Goal: Task Accomplishment & Management: Manage account settings

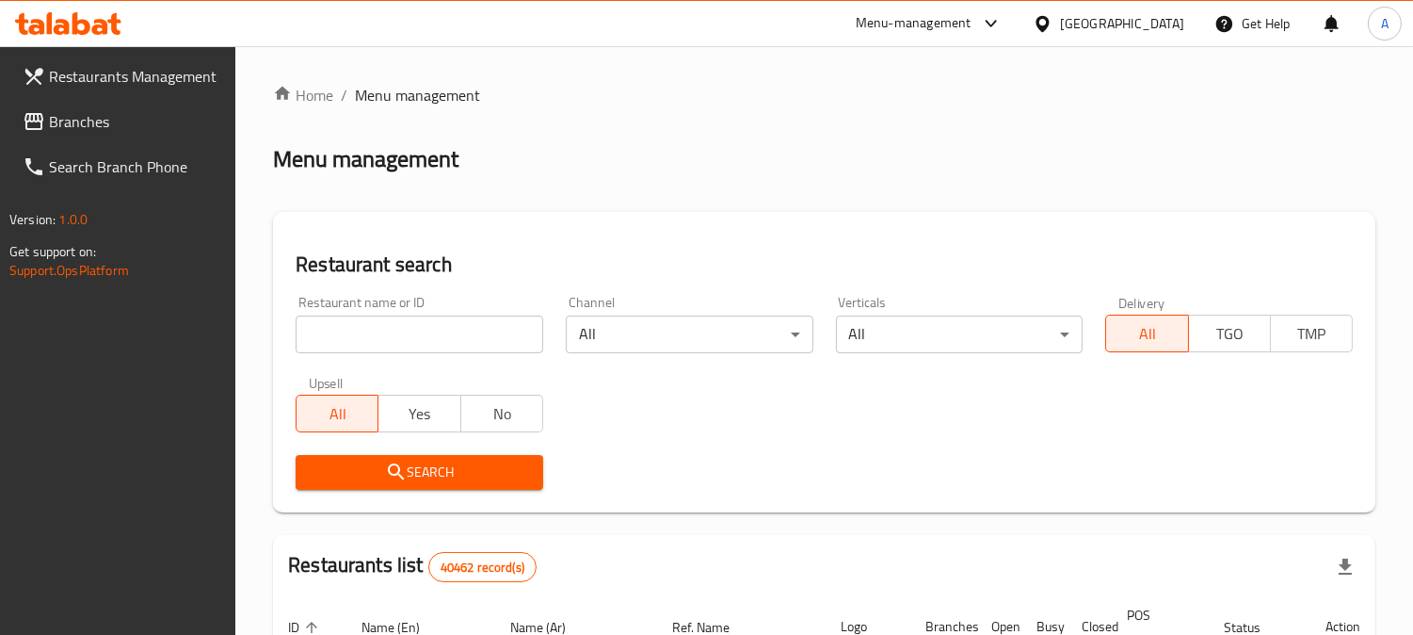
click at [1131, 20] on div "[GEOGRAPHIC_DATA]" at bounding box center [1122, 23] width 124 height 21
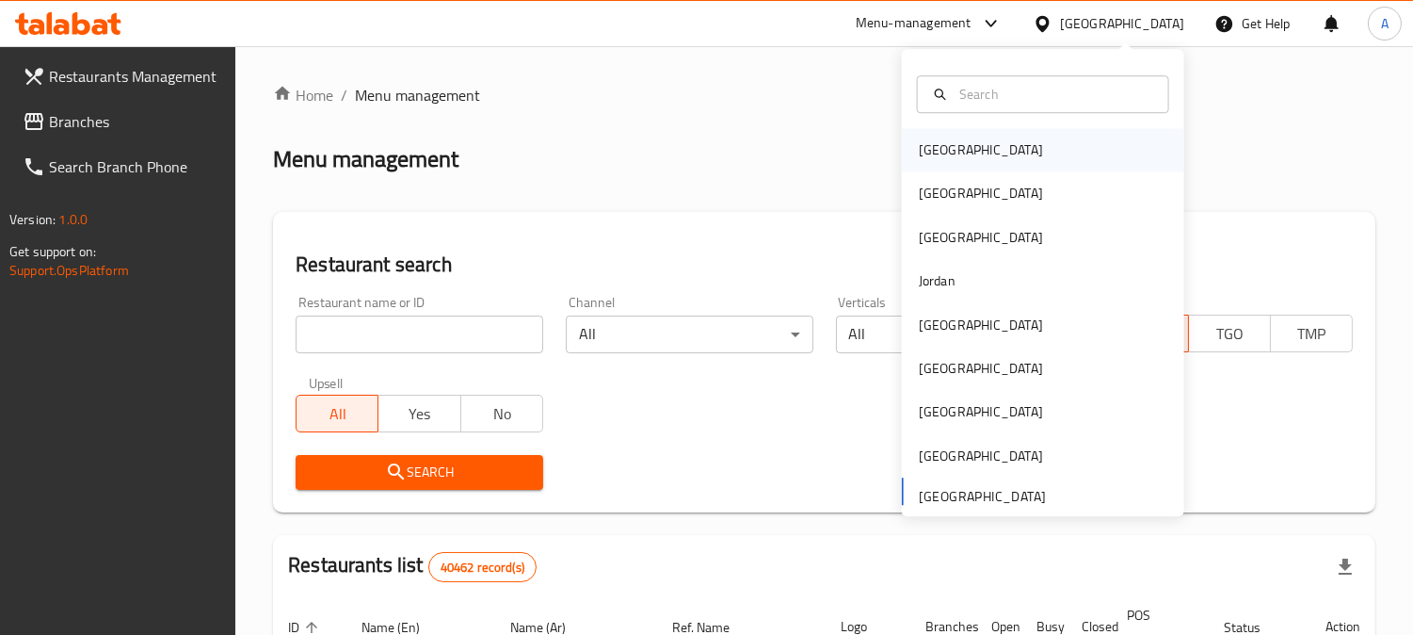
click at [967, 144] on div "[GEOGRAPHIC_DATA]" at bounding box center [1043, 149] width 282 height 43
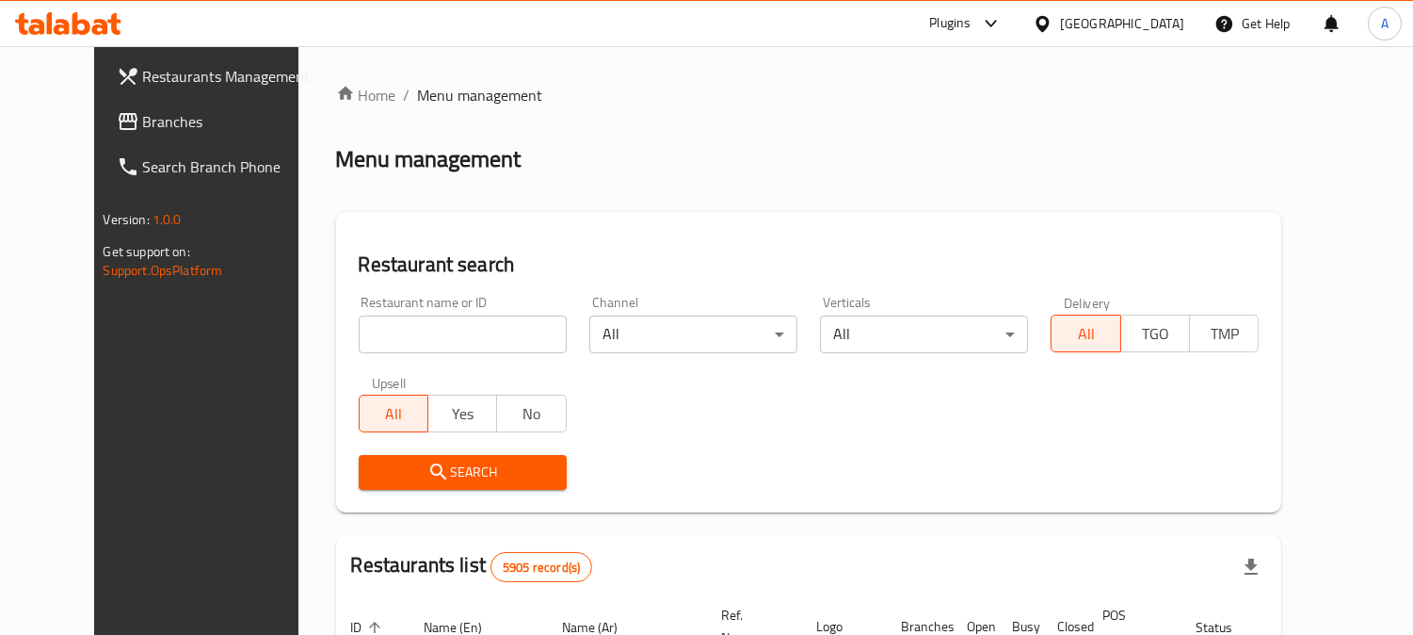
click at [1154, 34] on div "[GEOGRAPHIC_DATA]" at bounding box center [1109, 23] width 182 height 45
click at [1160, 22] on div "[GEOGRAPHIC_DATA]" at bounding box center [1122, 23] width 124 height 21
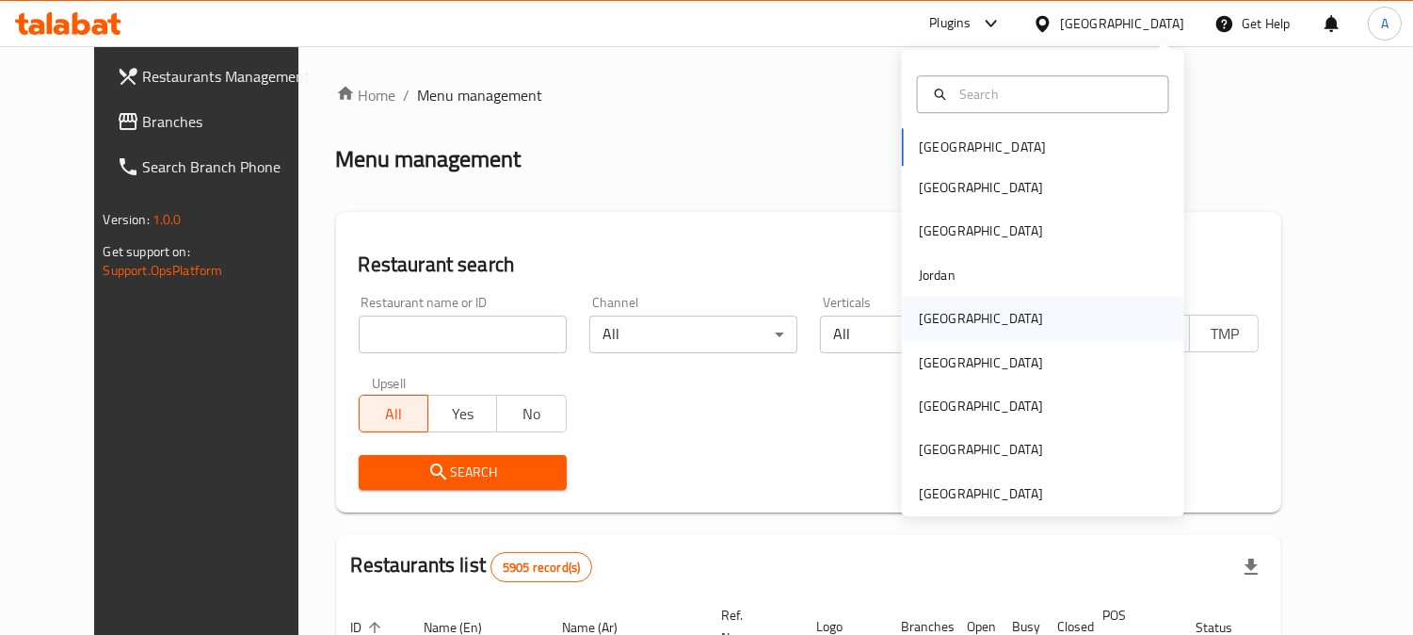
click at [942, 324] on div "[GEOGRAPHIC_DATA]" at bounding box center [981, 318] width 154 height 43
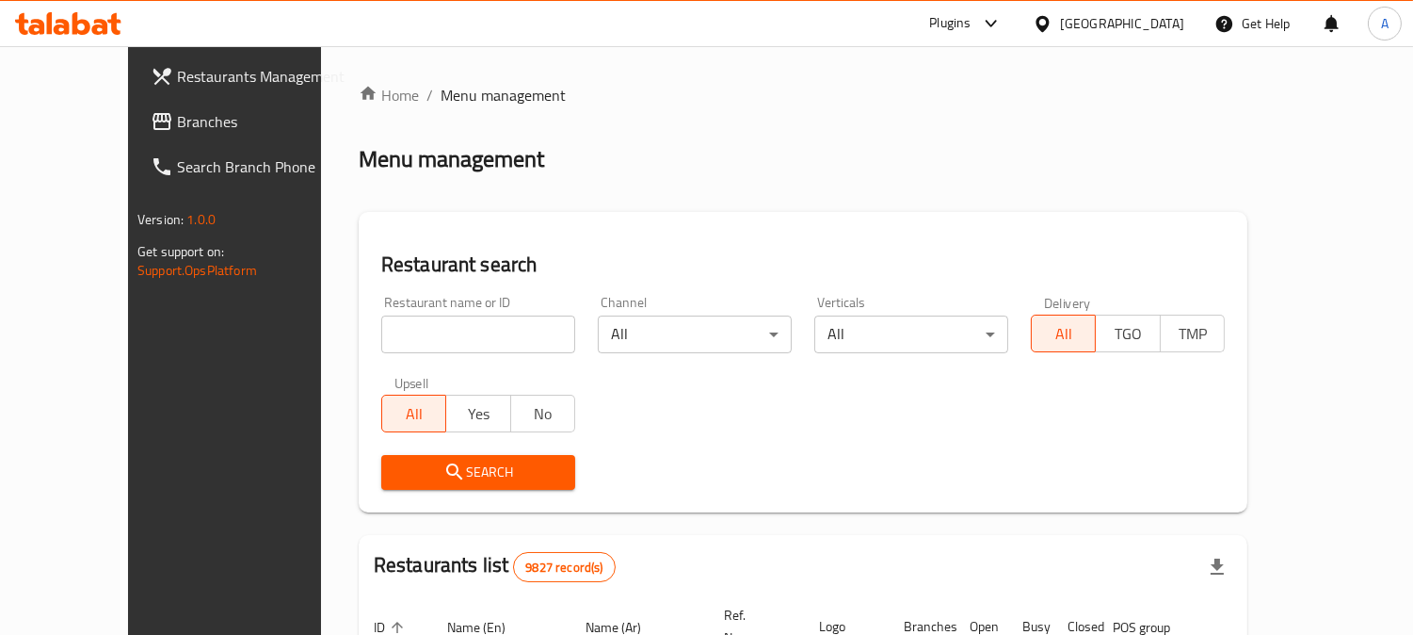
click at [179, 133] on link "Branches" at bounding box center [250, 121] width 229 height 45
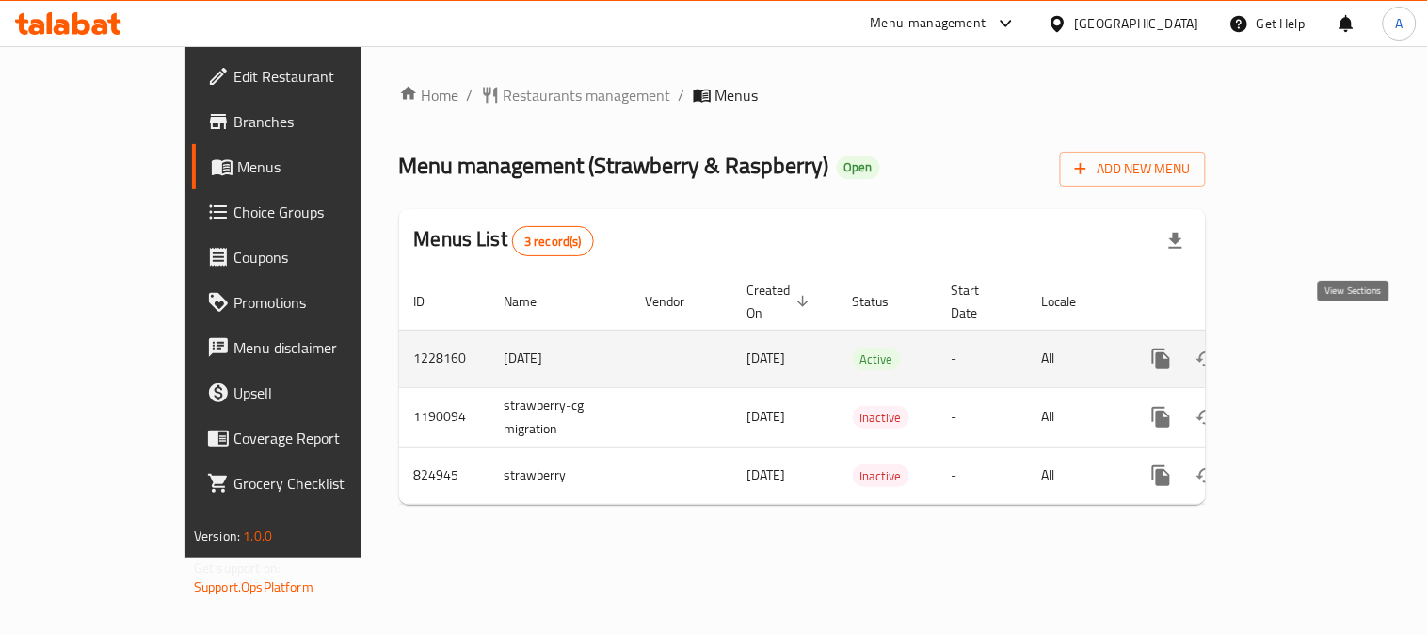
click at [1309, 347] on icon "enhanced table" at bounding box center [1297, 358] width 23 height 23
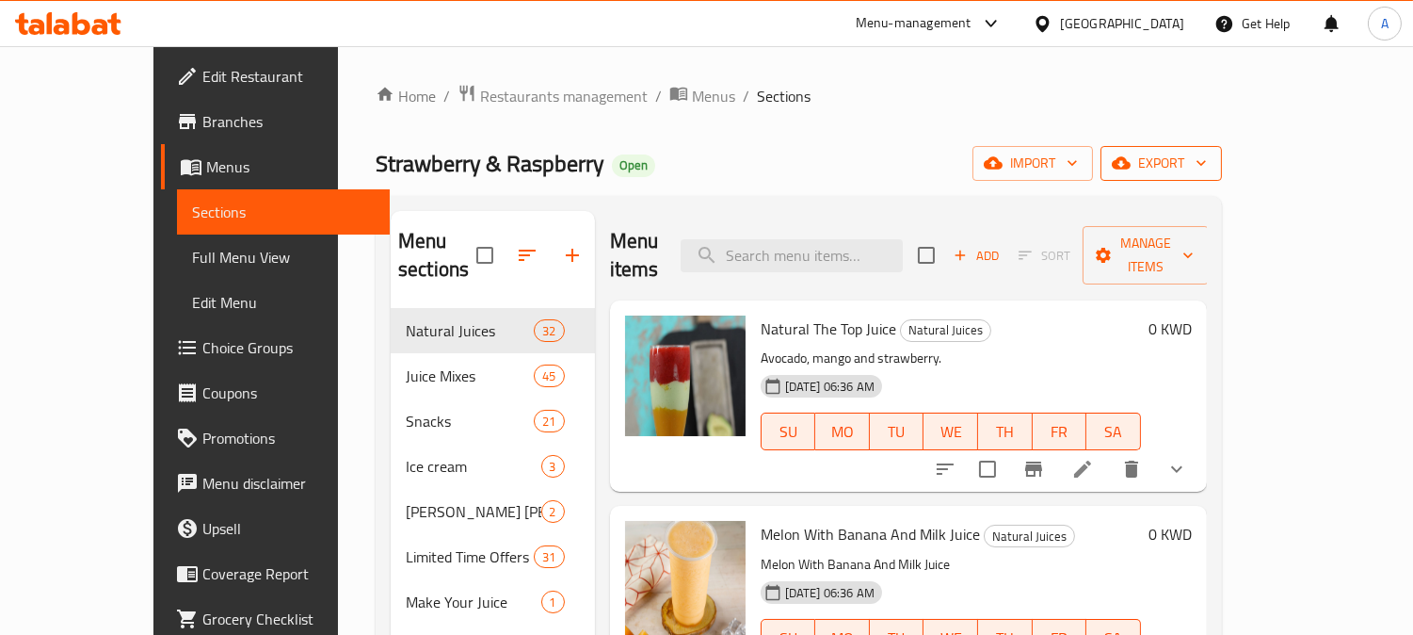
click at [1211, 168] on icon "button" at bounding box center [1201, 162] width 19 height 19
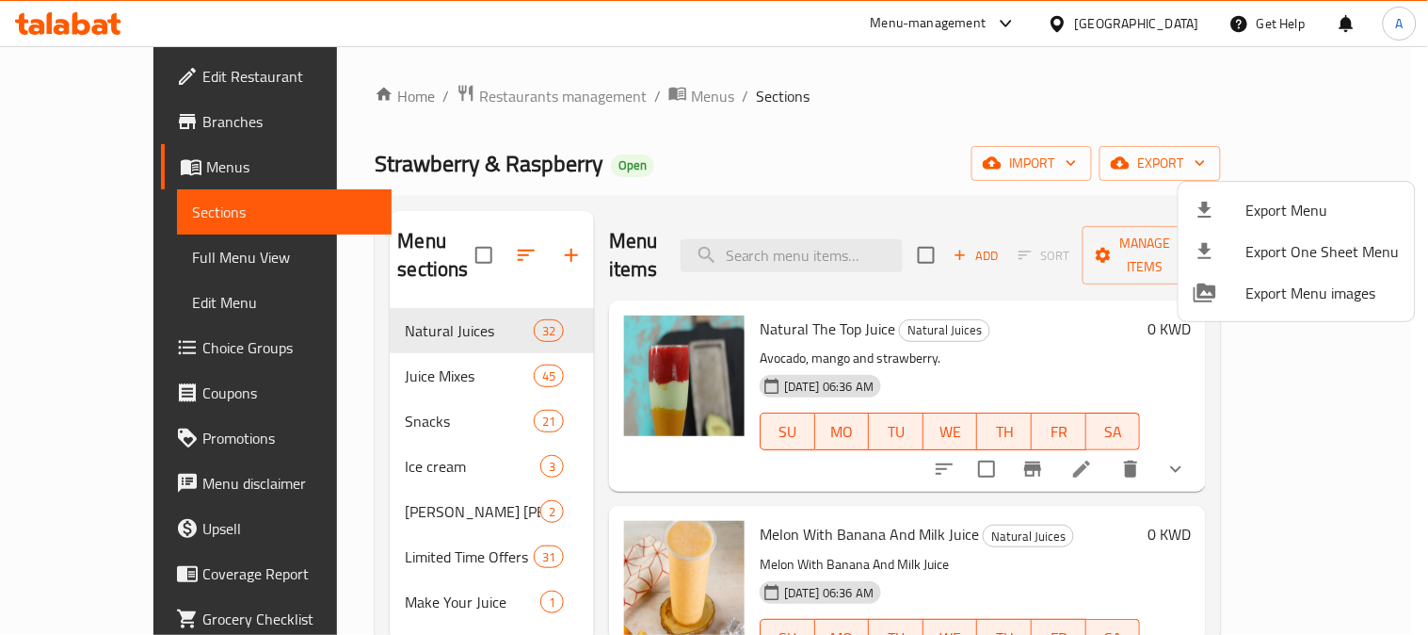
click at [987, 104] on div at bounding box center [714, 317] width 1428 height 635
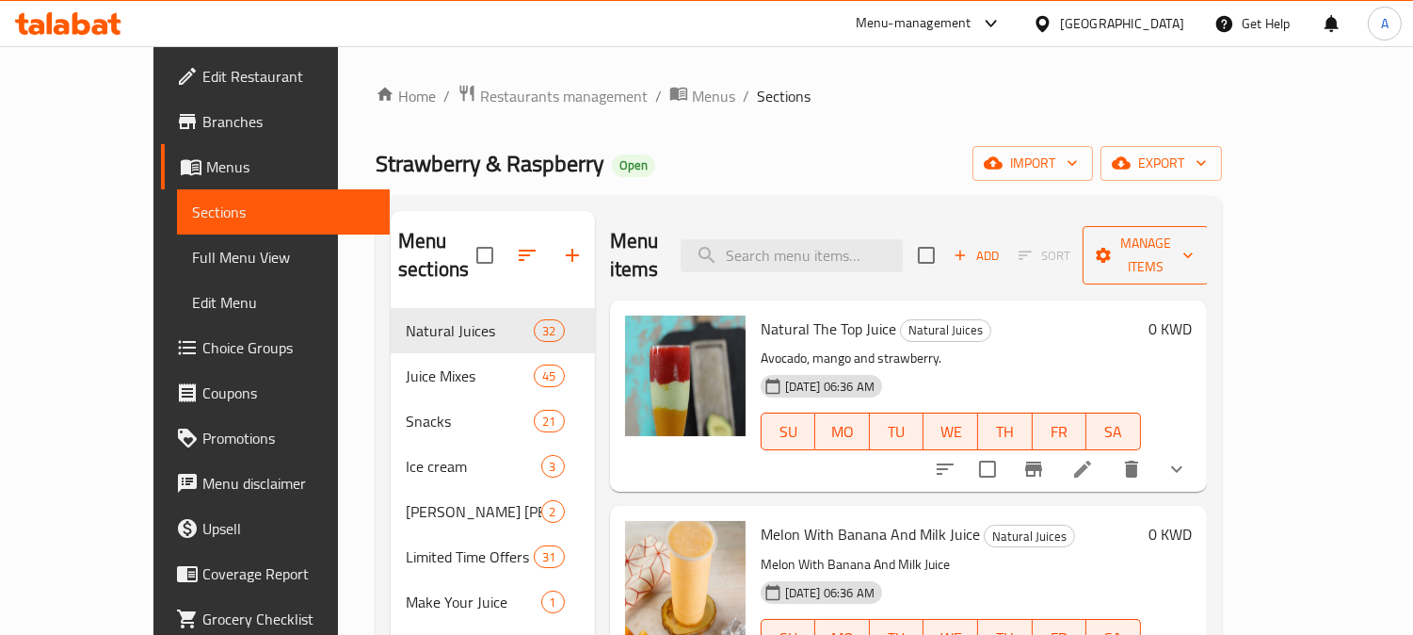
click at [1198, 247] on icon "button" at bounding box center [1188, 255] width 19 height 19
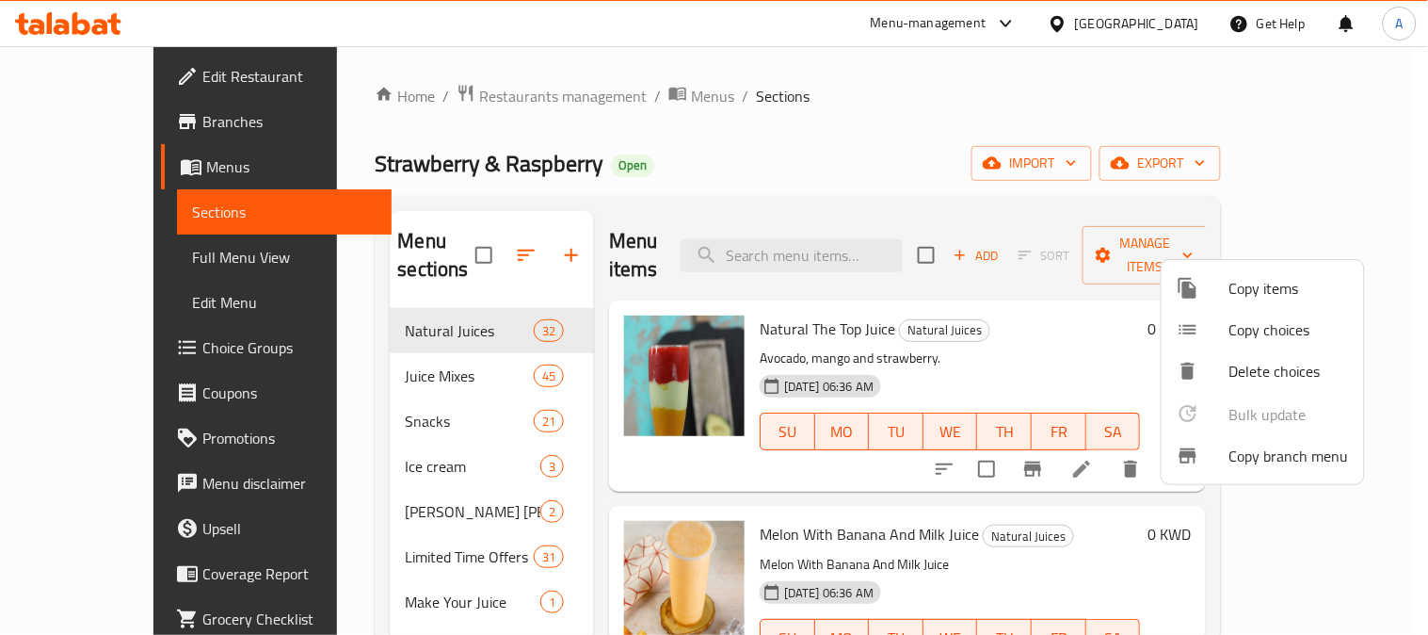
click at [1252, 457] on span "Copy branch menu" at bounding box center [1290, 455] width 120 height 23
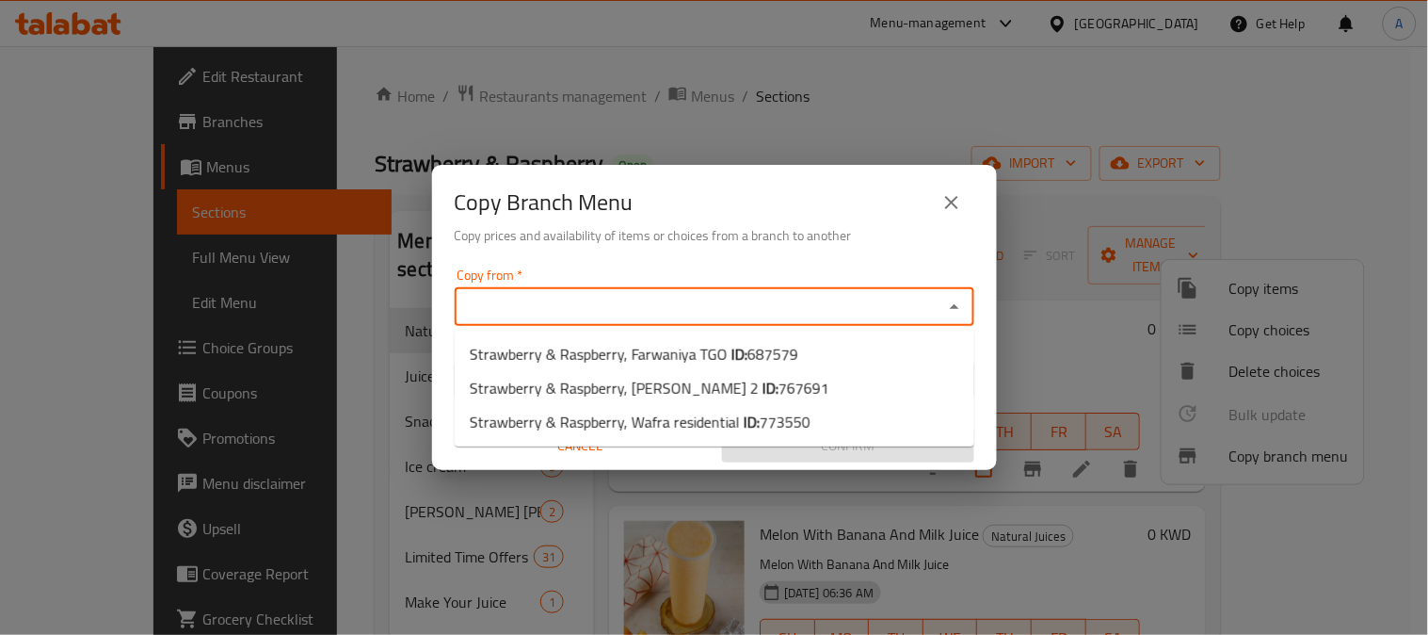
click at [719, 298] on input "Copy from   *" at bounding box center [698, 307] width 477 height 26
click at [661, 393] on span "Strawberry & Raspberry, Sabah Al Ahmad 2 ID: 767691" at bounding box center [650, 388] width 360 height 23
type input "Strawberry & Raspberry, Sabah Al Ahmad 2"
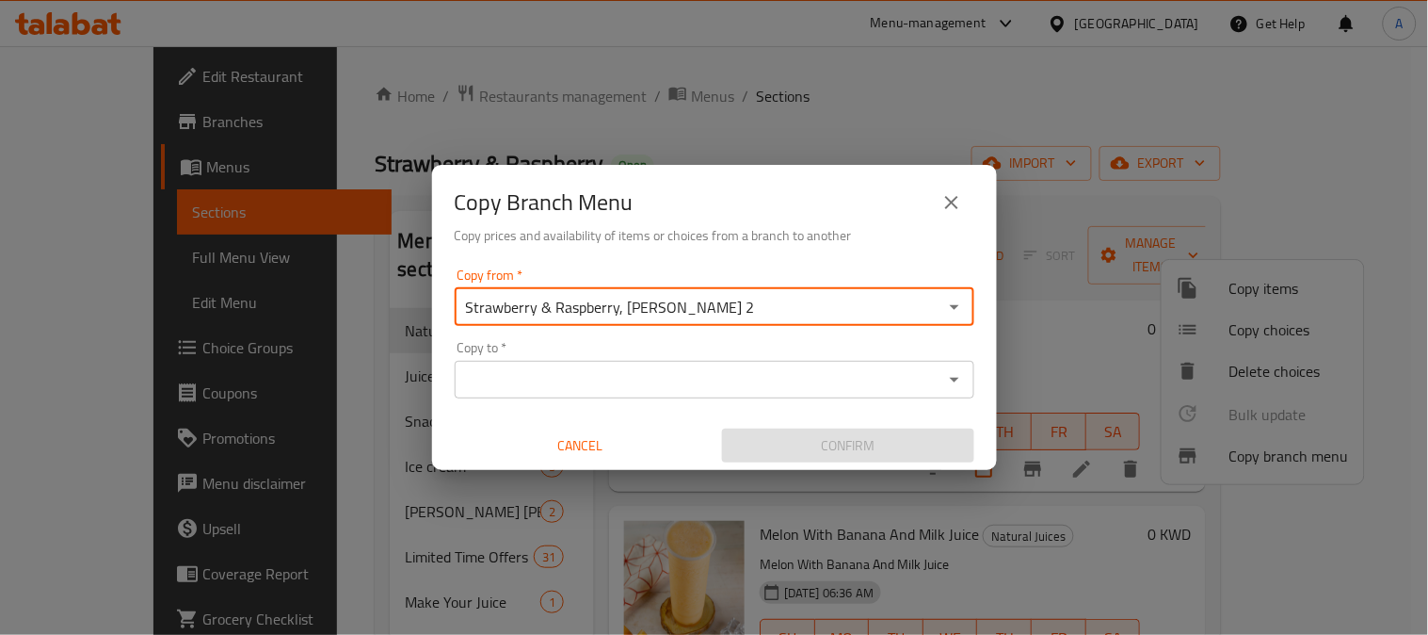
click at [954, 378] on icon "Open" at bounding box center [954, 380] width 9 height 5
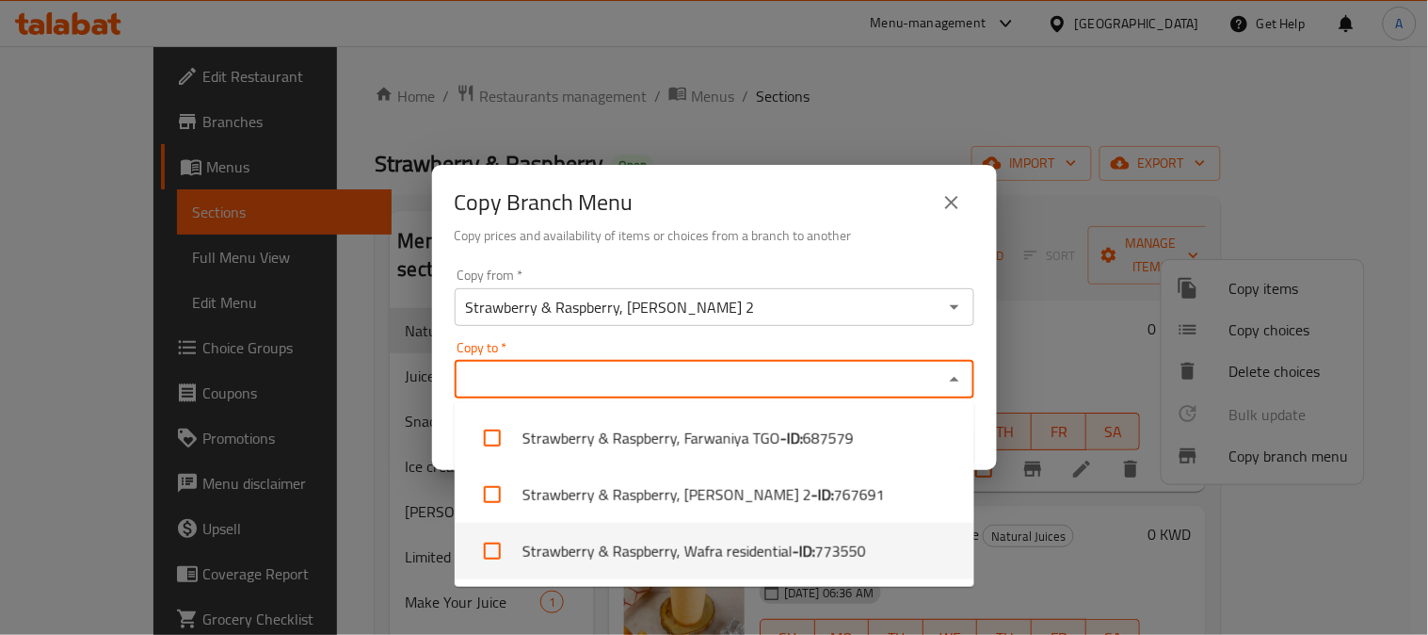
click at [701, 554] on li "Strawberry & Raspberry, Wafra residential - ID: 773550" at bounding box center [715, 551] width 520 height 56
checkbox input "true"
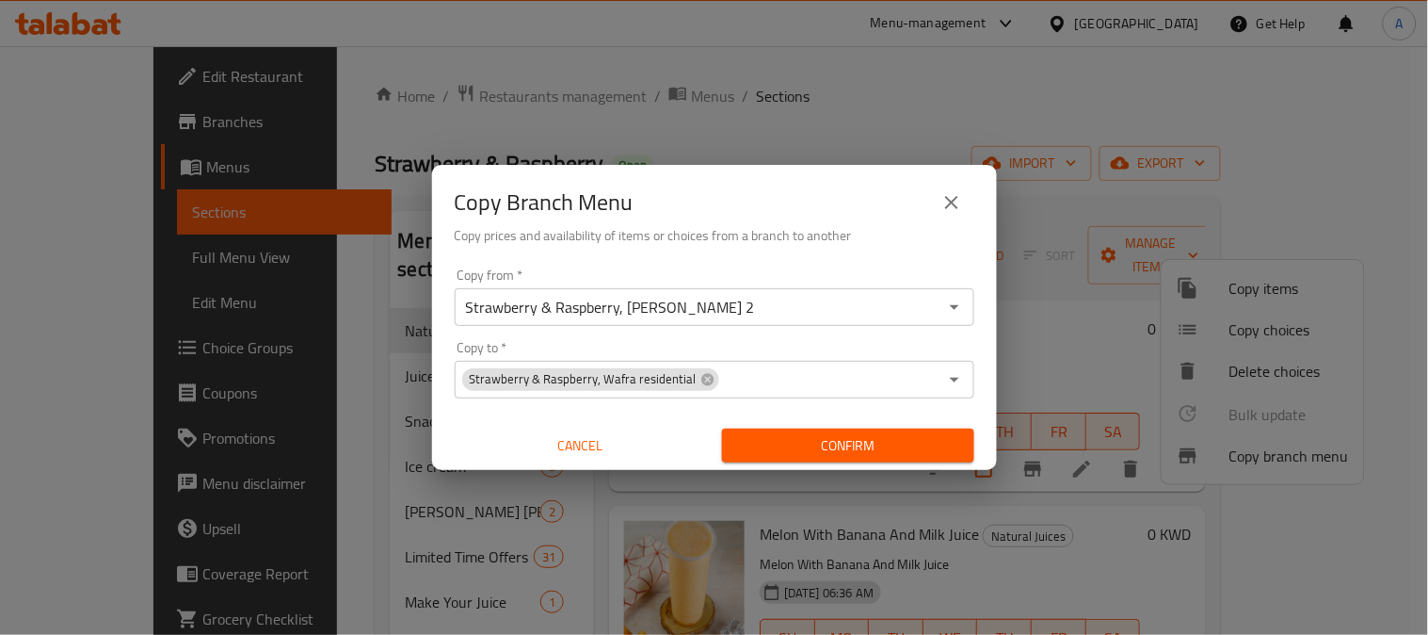
drag, startPoint x: 857, startPoint y: 177, endPoint x: 895, endPoint y: 309, distance: 137.3
click at [857, 176] on div "Copy Branch Menu Copy prices and availability of items or choices from a branch…" at bounding box center [714, 213] width 565 height 96
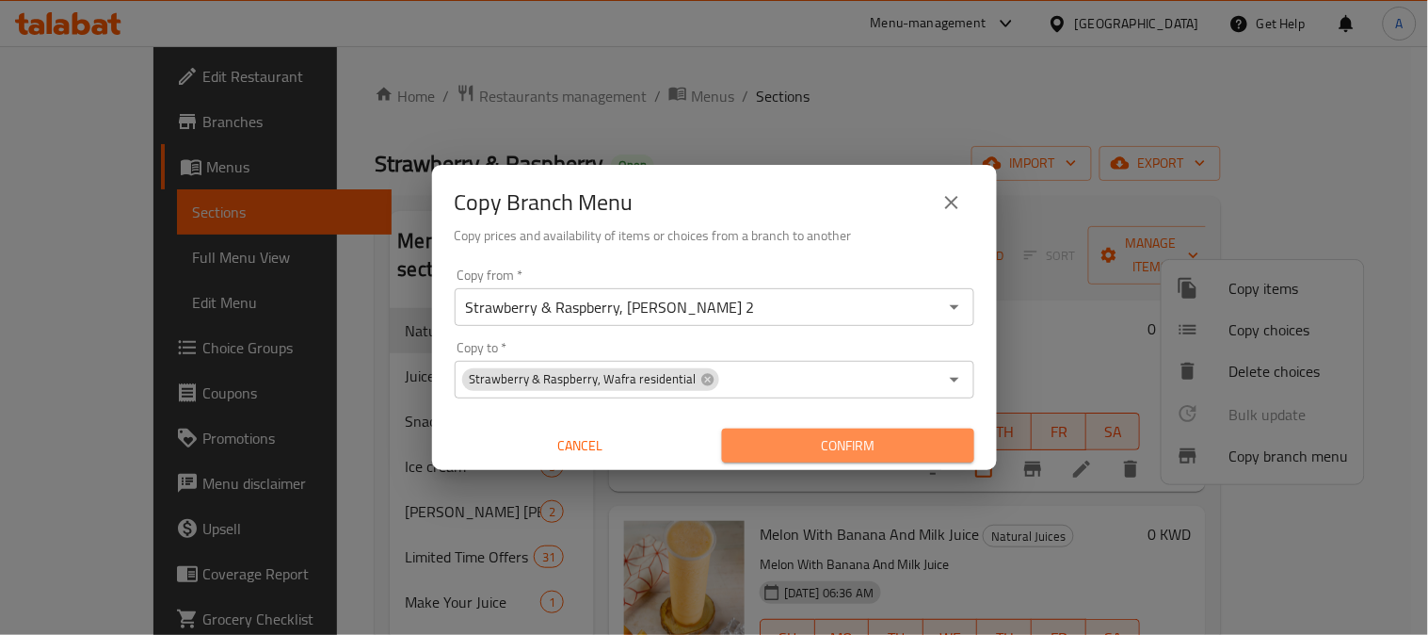
click at [831, 452] on span "Confirm" at bounding box center [848, 446] width 222 height 24
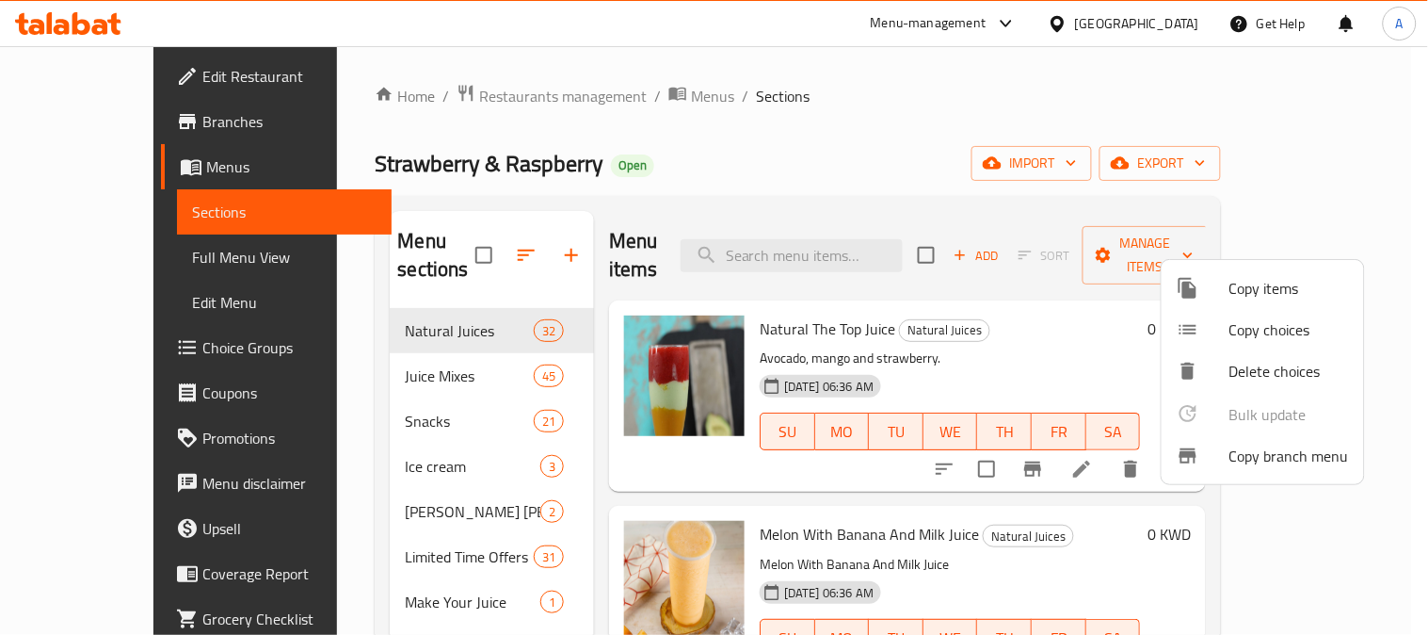
click at [1168, 19] on div at bounding box center [714, 317] width 1428 height 635
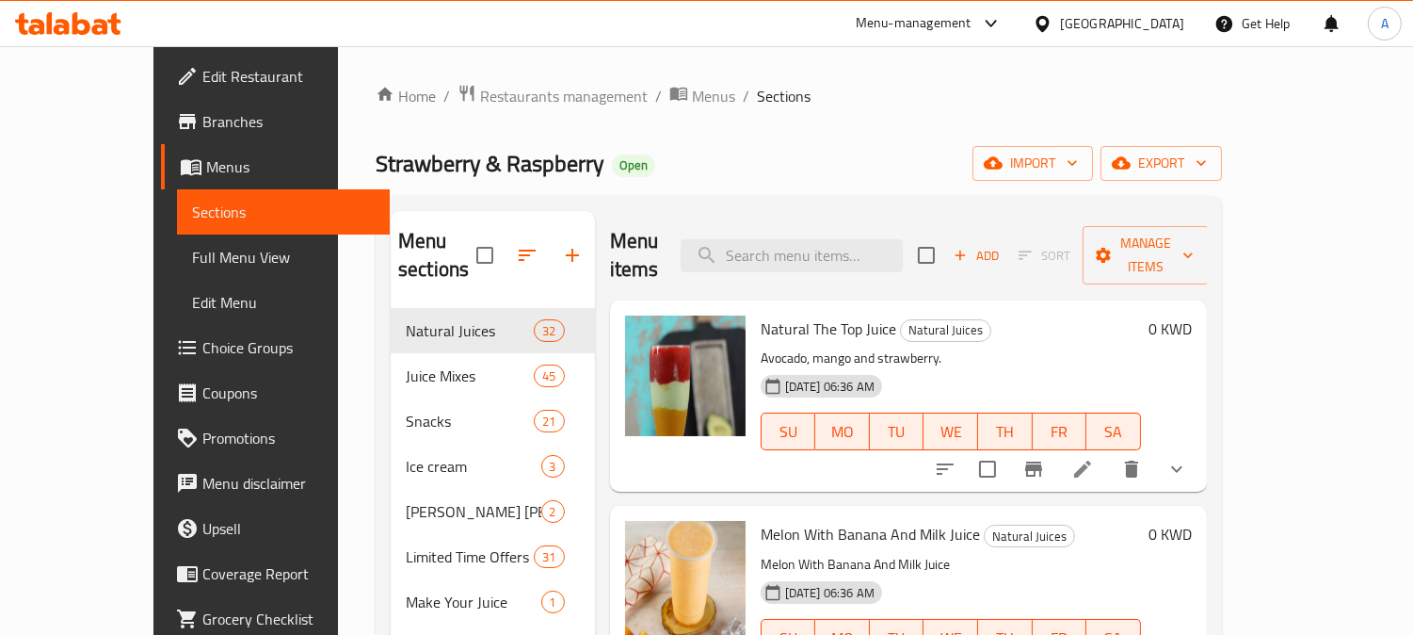
click at [1178, 24] on div "[GEOGRAPHIC_DATA]" at bounding box center [1122, 23] width 124 height 21
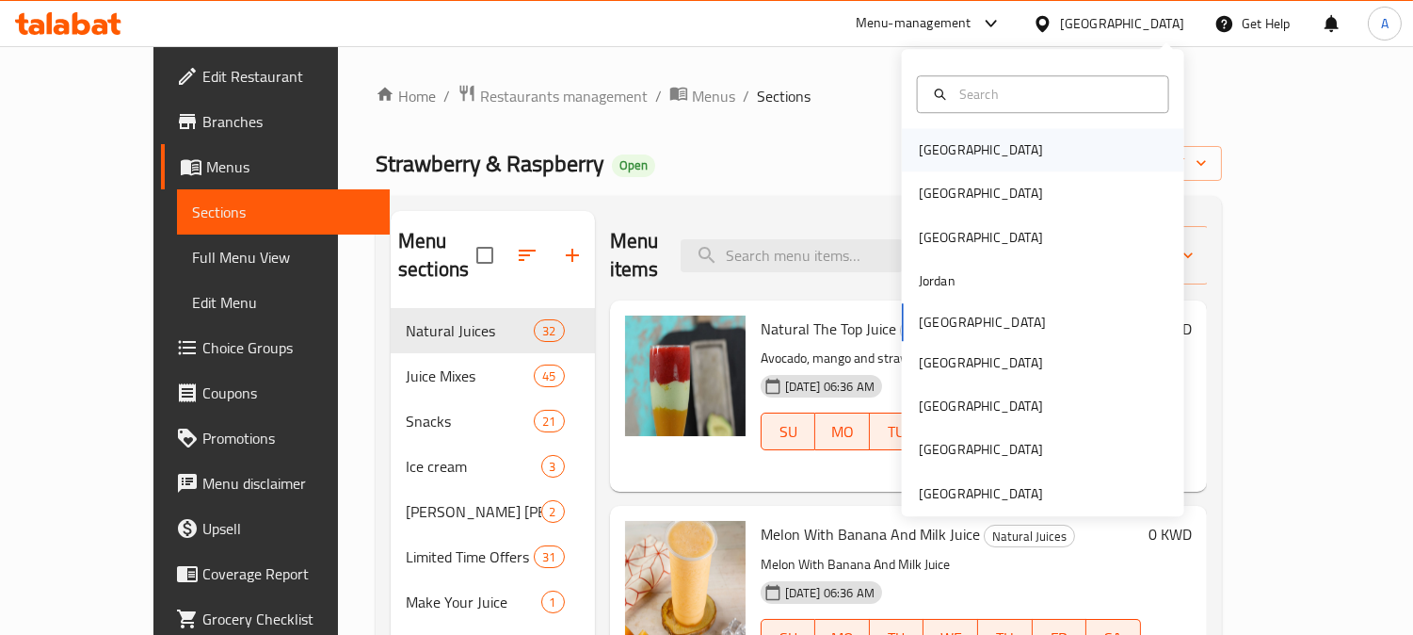
click at [962, 152] on div "[GEOGRAPHIC_DATA]" at bounding box center [1043, 149] width 282 height 43
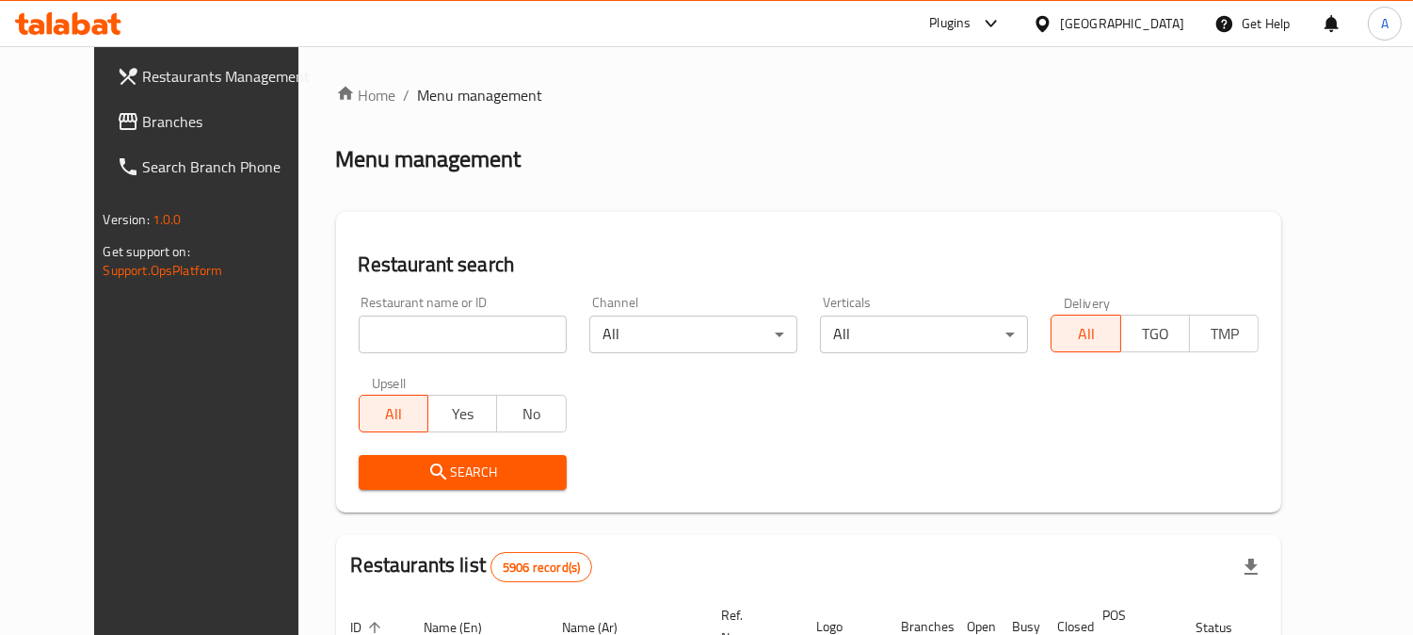
click at [165, 122] on span "Branches" at bounding box center [229, 121] width 172 height 23
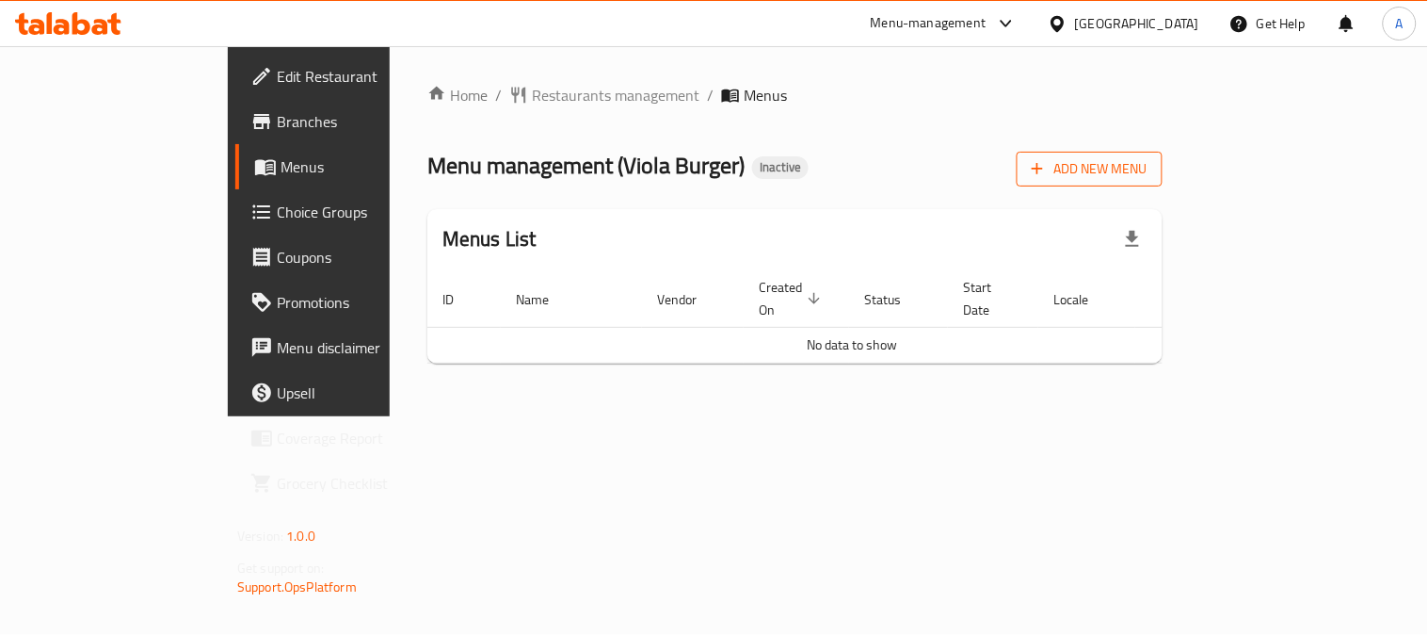
click at [1148, 162] on span "Add New Menu" at bounding box center [1090, 169] width 116 height 24
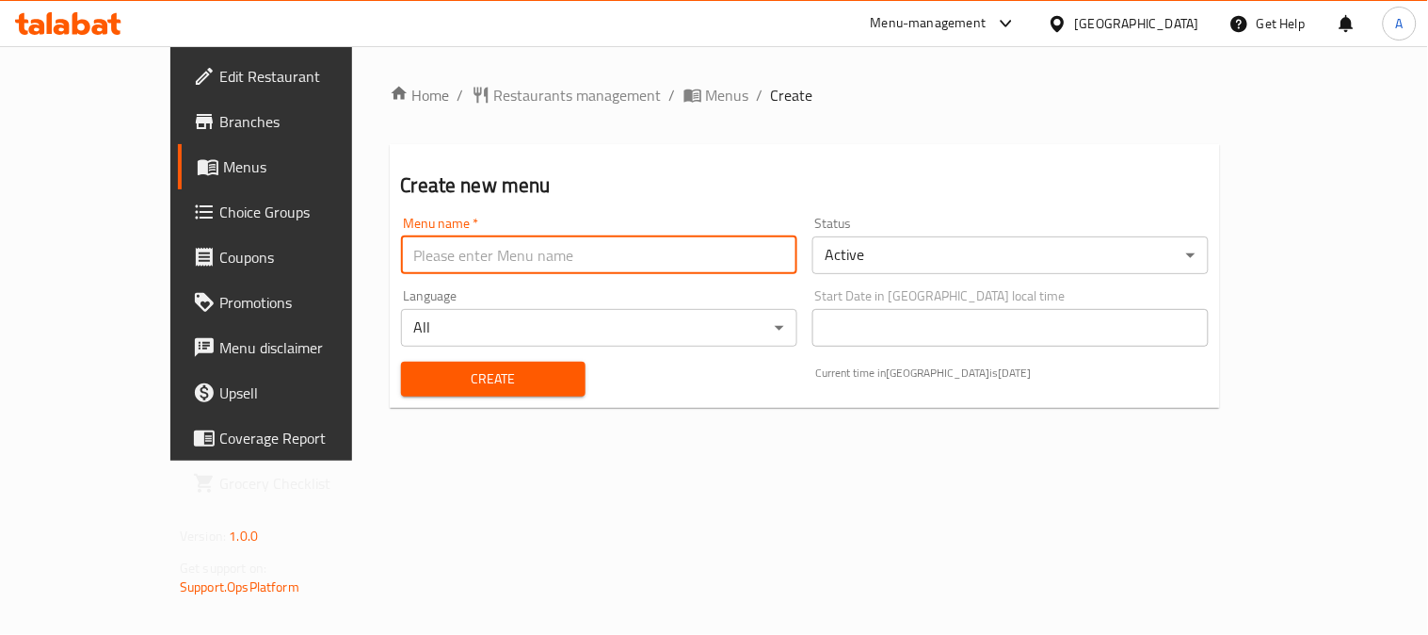
click at [401, 251] on input "text" at bounding box center [599, 255] width 396 height 38
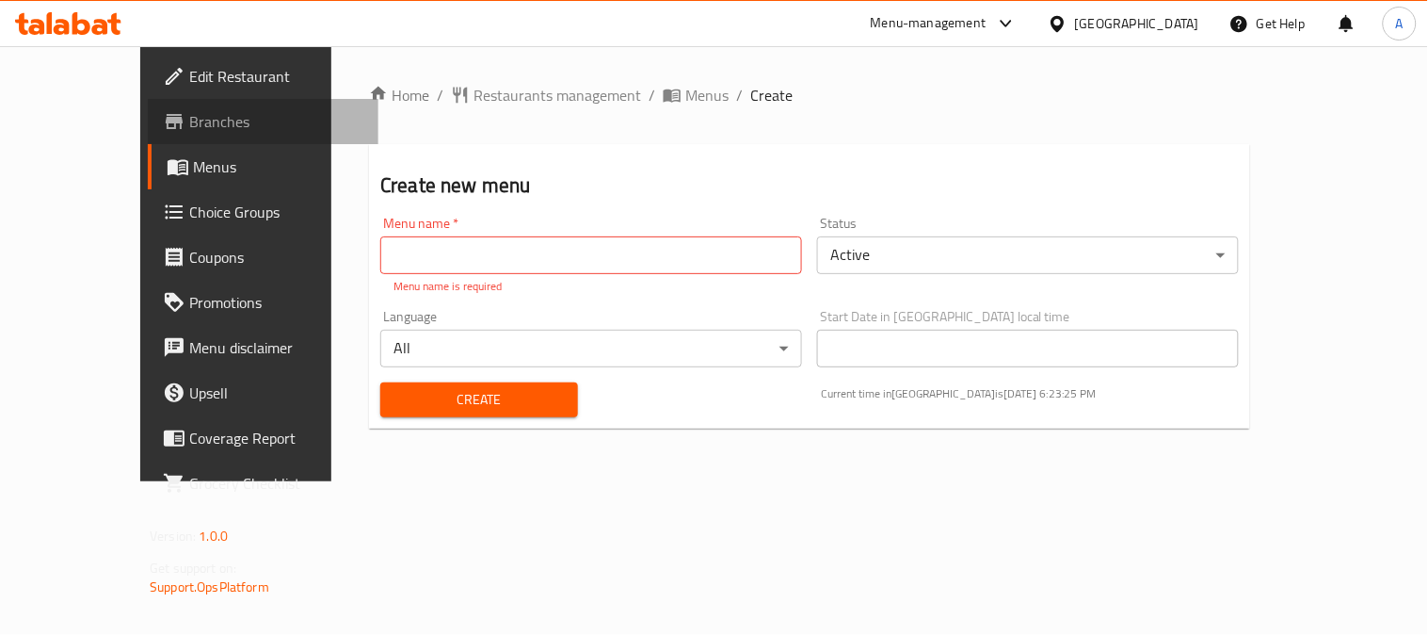
click at [148, 139] on link "Branches" at bounding box center [263, 121] width 231 height 45
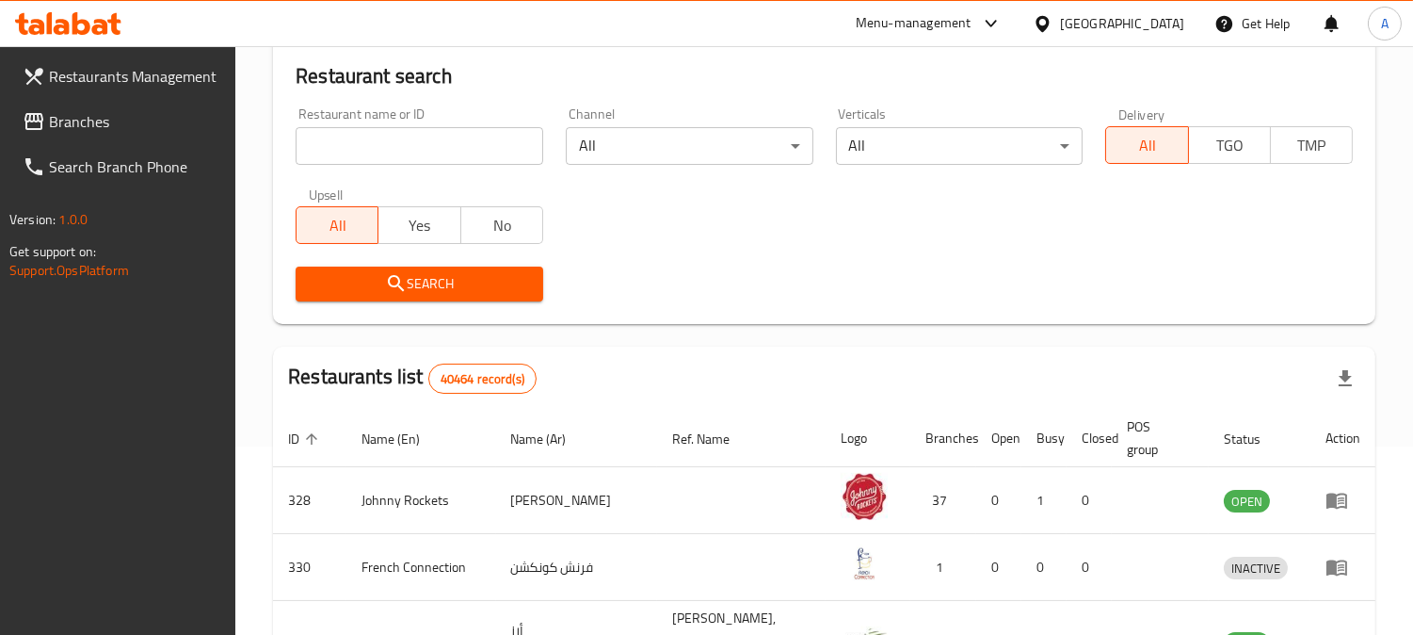
scroll to position [105, 0]
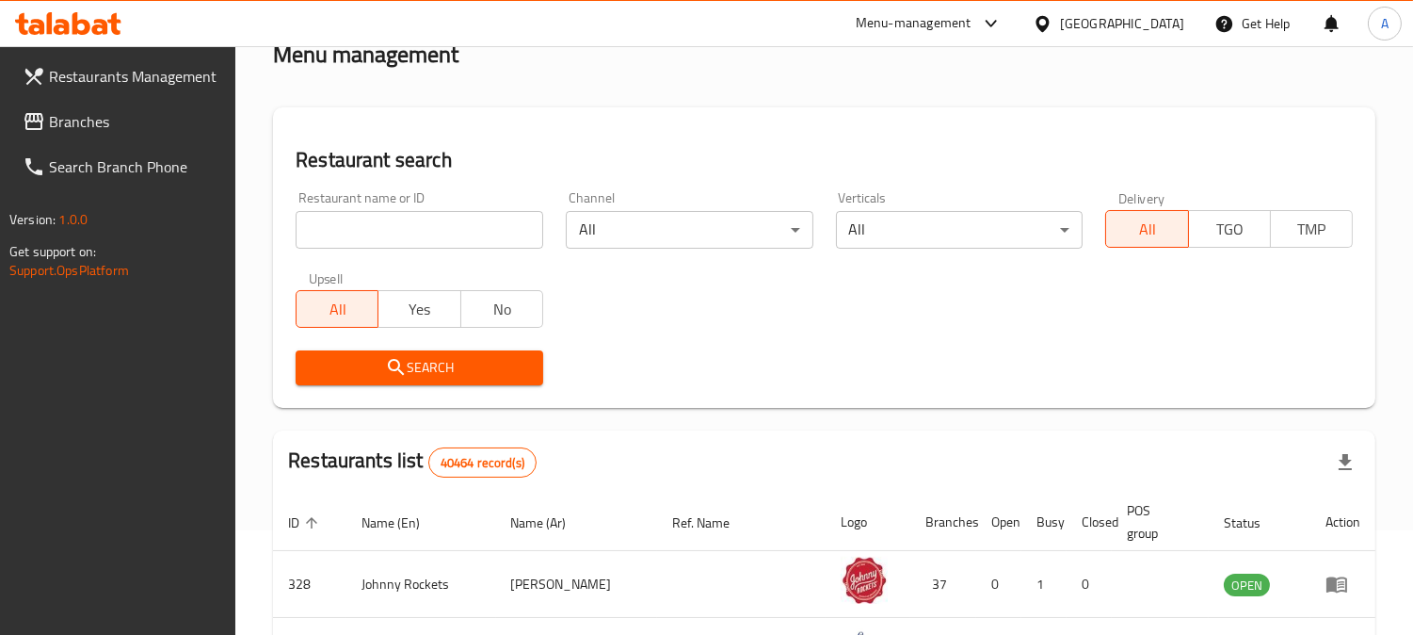
click at [1102, 28] on div "[GEOGRAPHIC_DATA]" at bounding box center [1122, 23] width 124 height 21
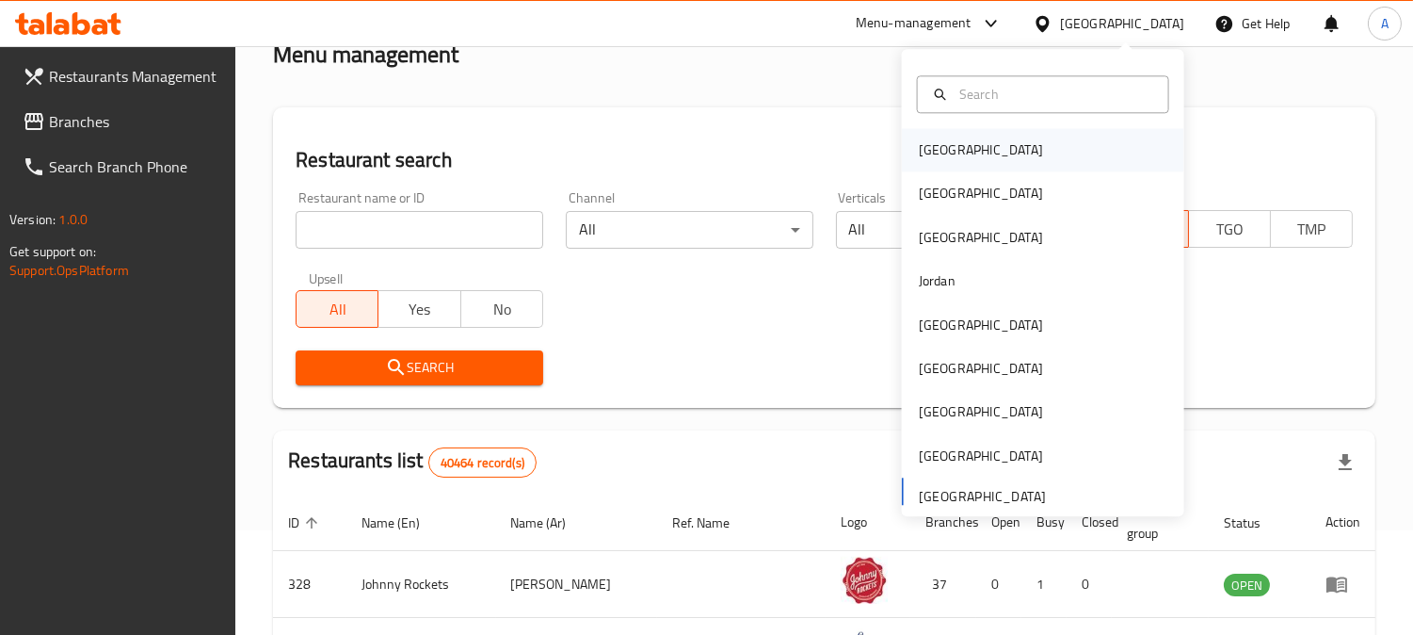
click at [939, 155] on div "[GEOGRAPHIC_DATA]" at bounding box center [981, 149] width 124 height 21
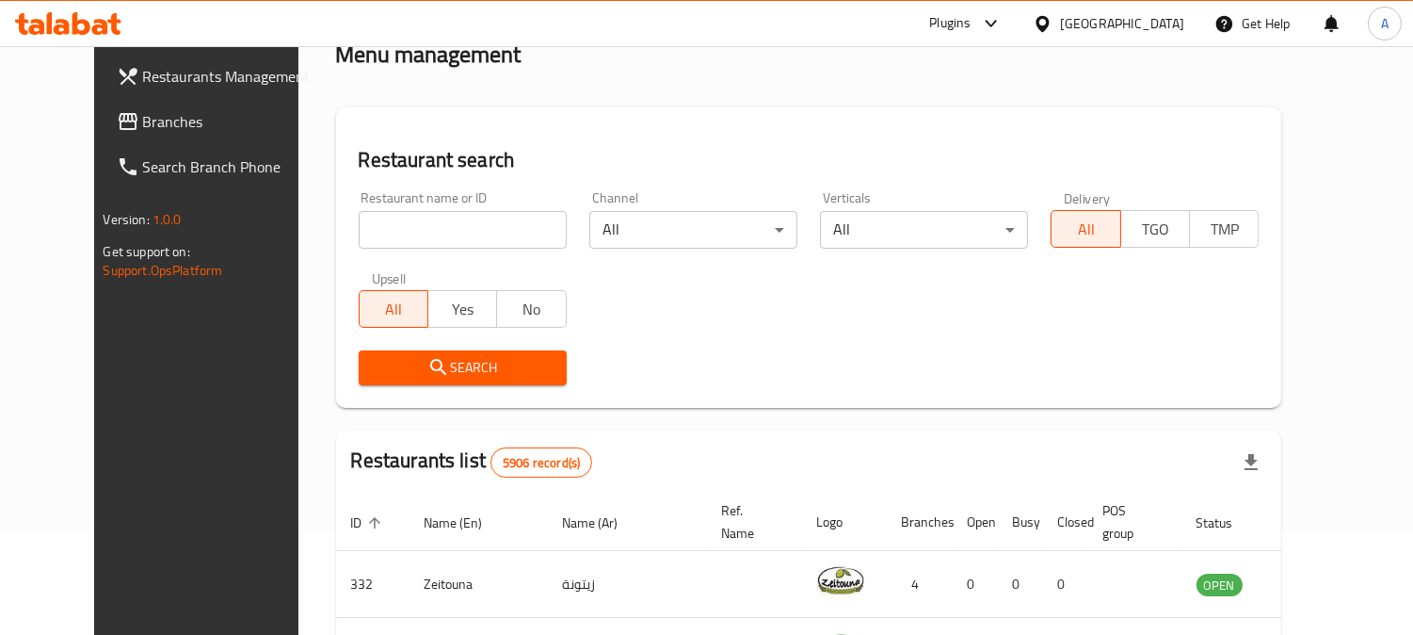
click at [143, 110] on span "Branches" at bounding box center [229, 121] width 172 height 23
